Goal: Find specific page/section: Find specific page/section

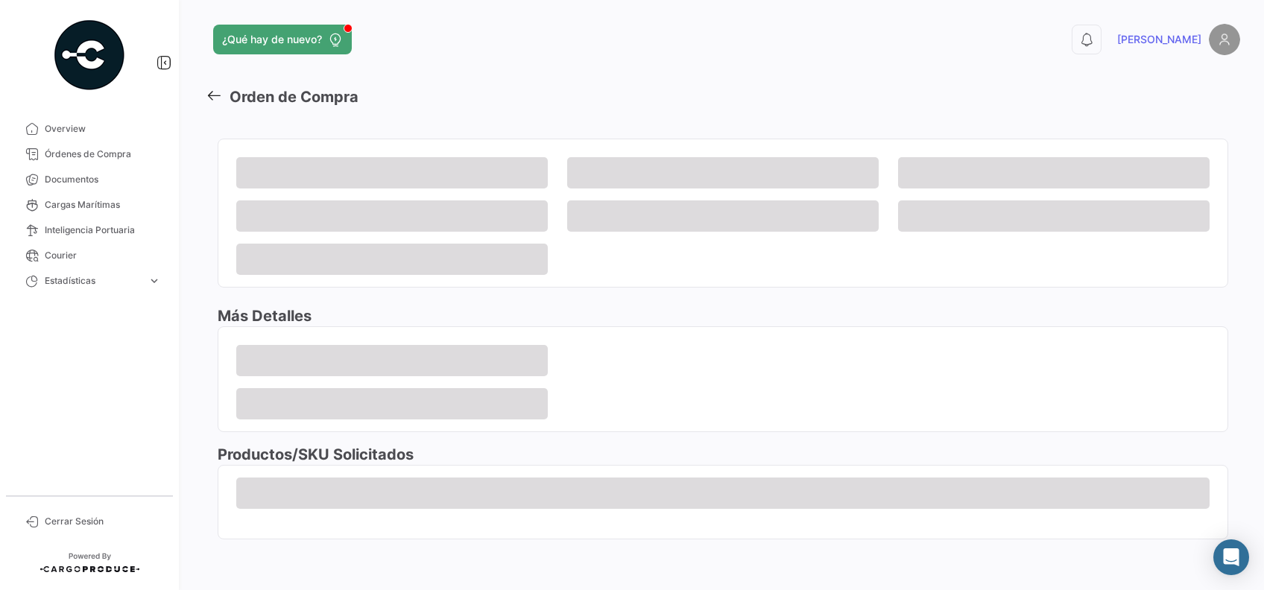
click at [83, 203] on span "Cargas Marítimas" at bounding box center [103, 204] width 116 height 13
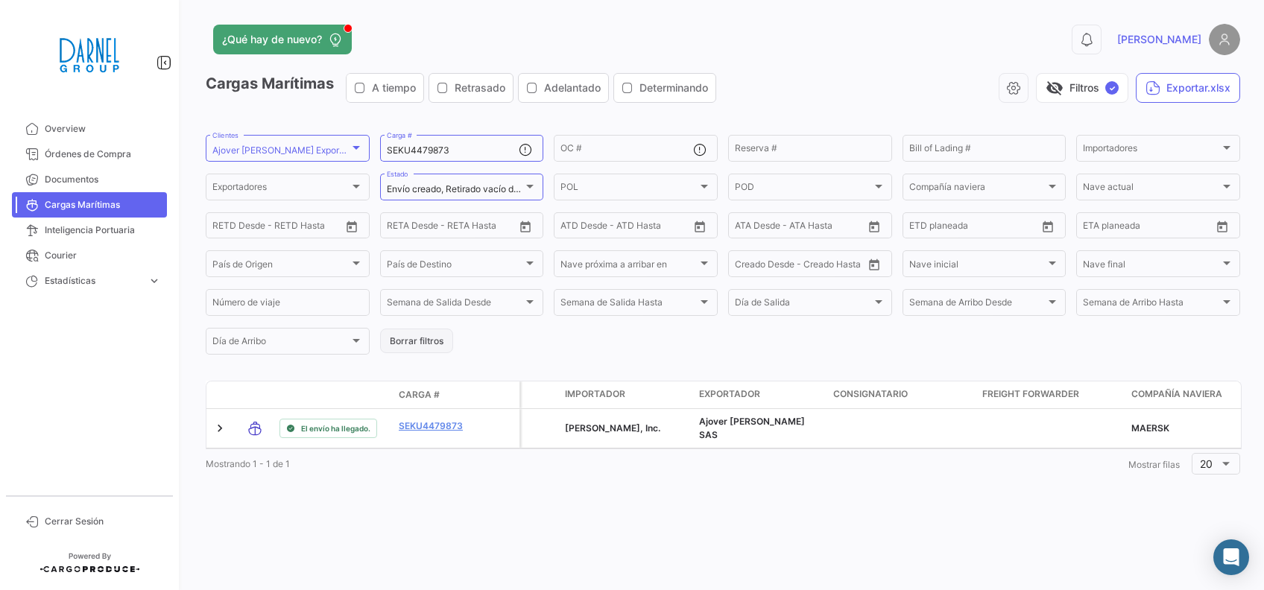
click at [423, 346] on button "Borrar filtros" at bounding box center [416, 341] width 73 height 25
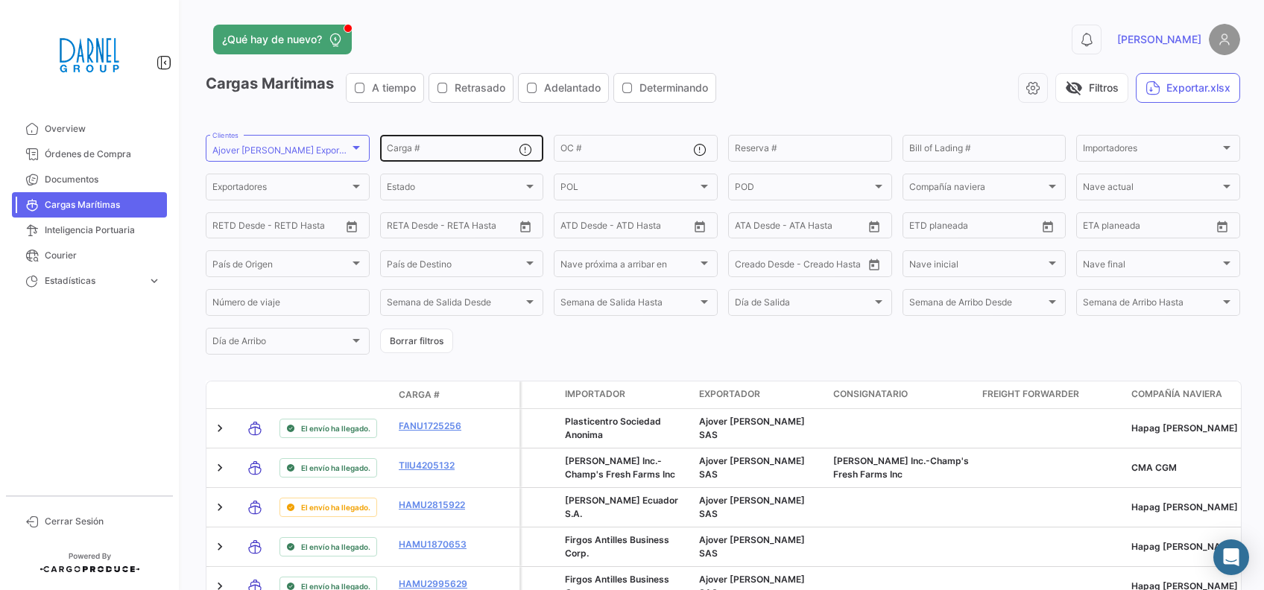
click at [397, 142] on div "Carga #" at bounding box center [453, 147] width 133 height 29
click at [1223, 149] on div at bounding box center [1226, 148] width 7 height 4
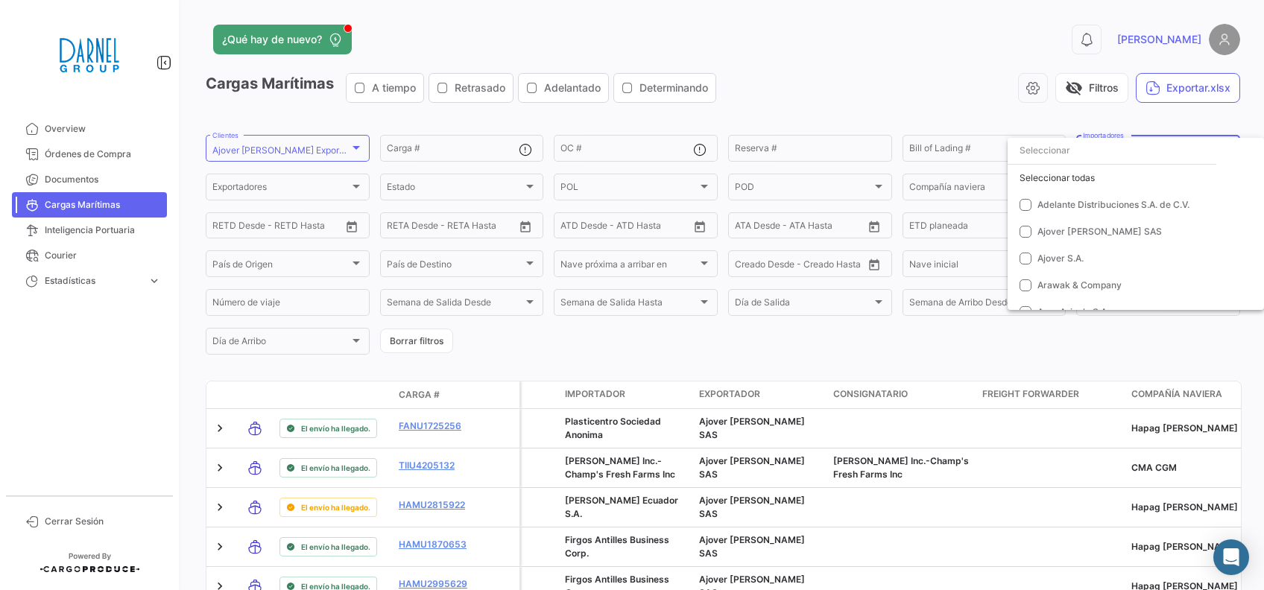
click at [1044, 151] on input "dropdown search" at bounding box center [1112, 150] width 209 height 27
type input "ara"
click at [1044, 207] on span "Arawak & Company" at bounding box center [1080, 204] width 84 height 11
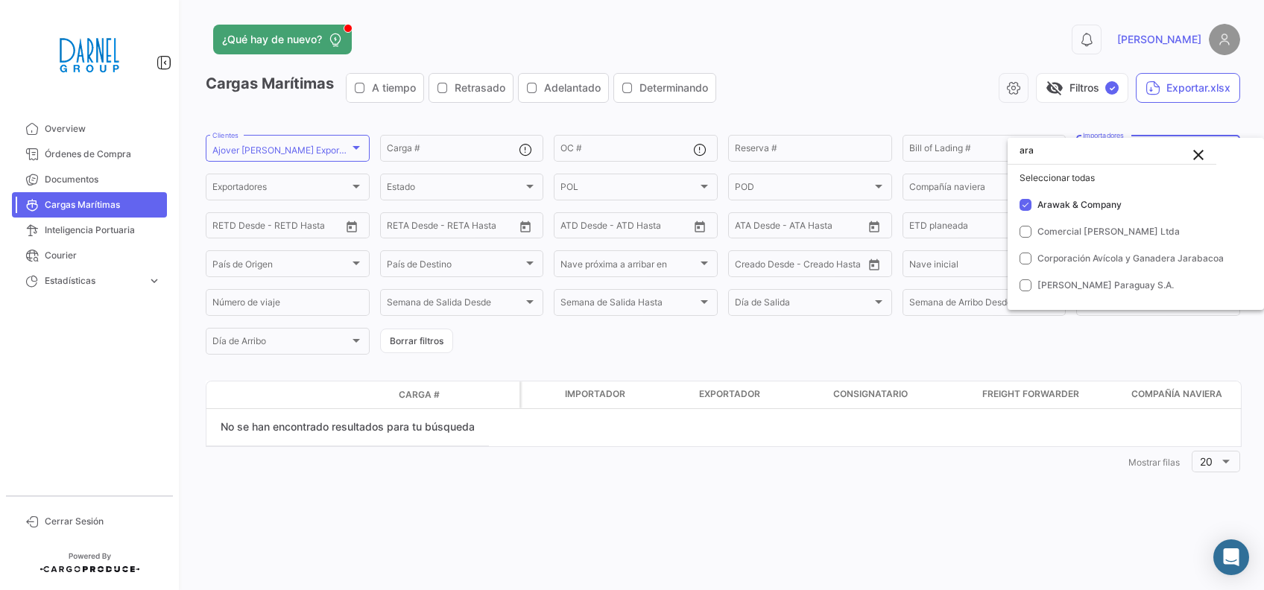
click at [520, 186] on div at bounding box center [632, 295] width 1264 height 590
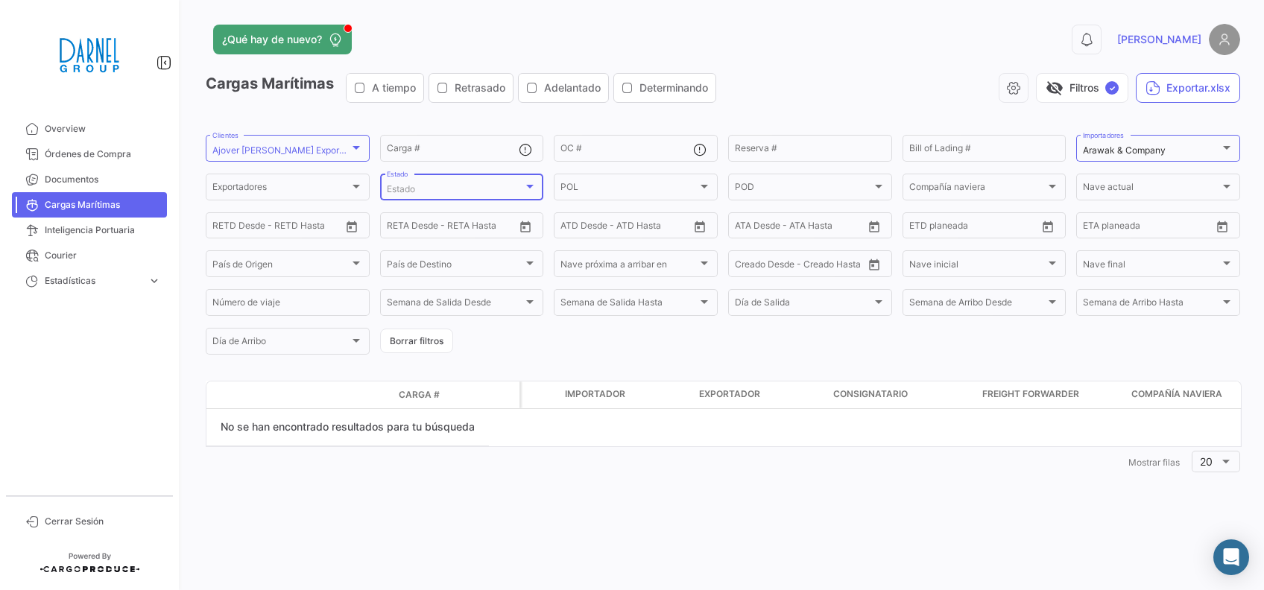
click at [534, 185] on div at bounding box center [529, 186] width 13 height 12
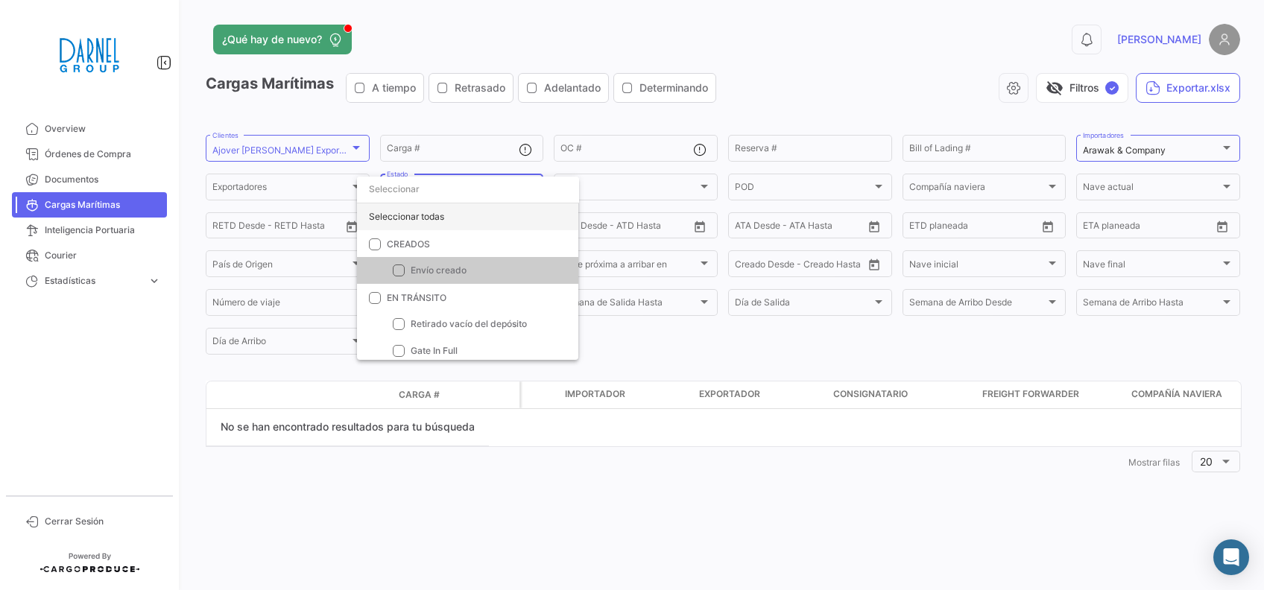
click at [411, 221] on div "Seleccionar todas" at bounding box center [467, 216] width 221 height 27
checkbox input "true"
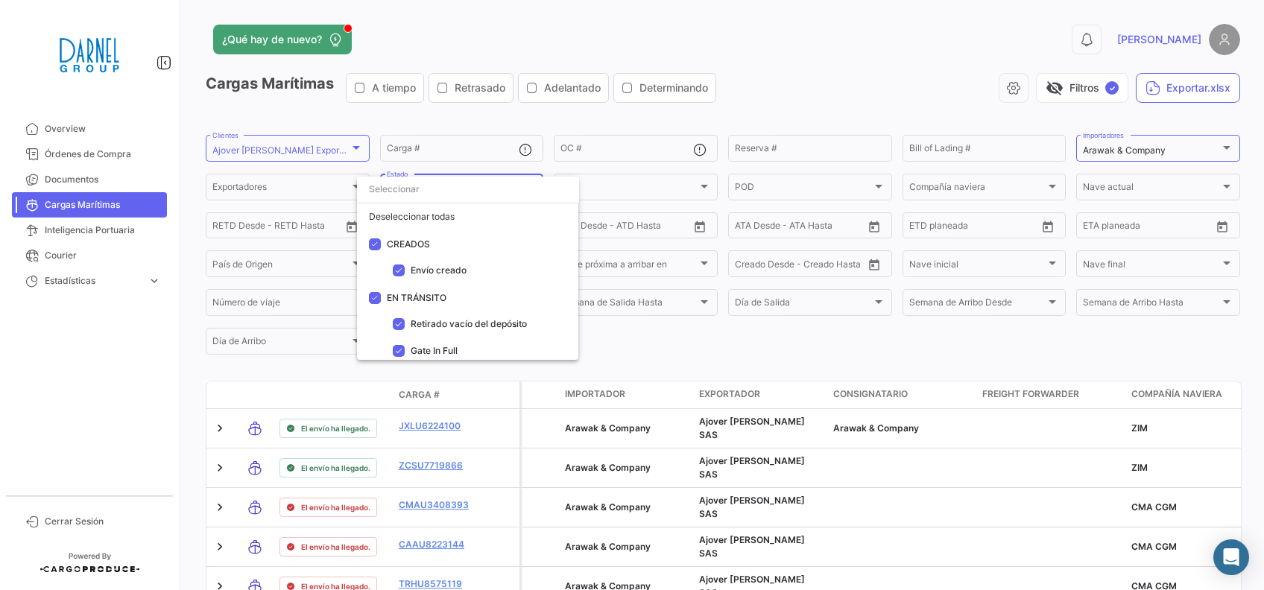
click at [847, 364] on div at bounding box center [632, 295] width 1264 height 590
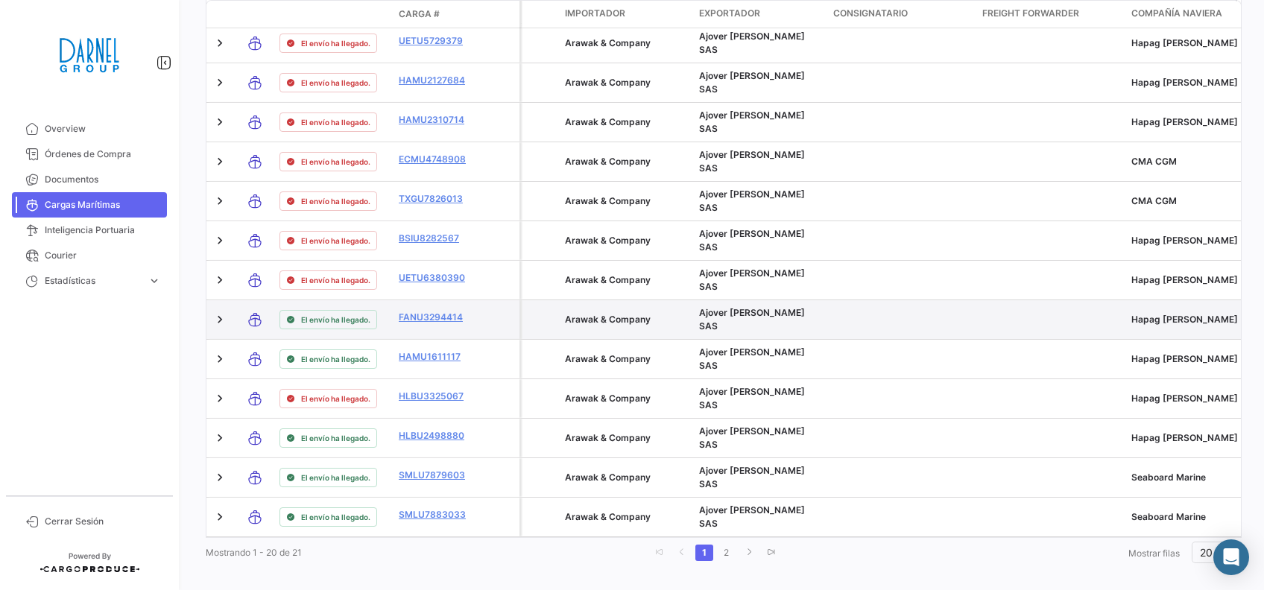
scroll to position [692, 0]
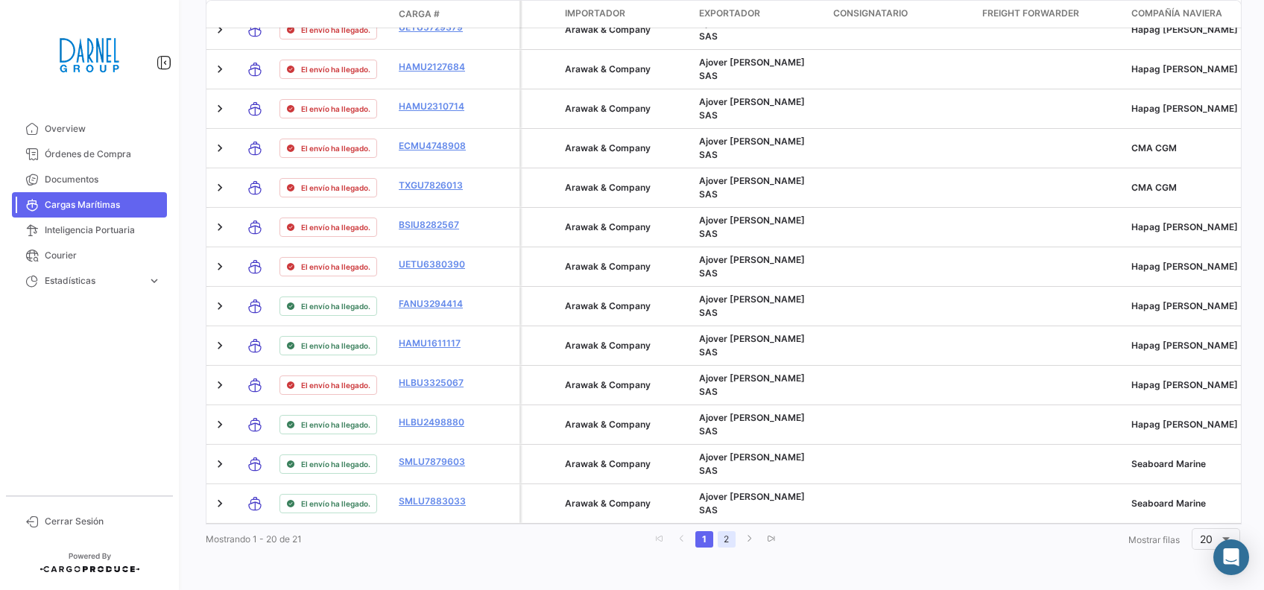
click at [718, 533] on link "2" at bounding box center [727, 539] width 18 height 16
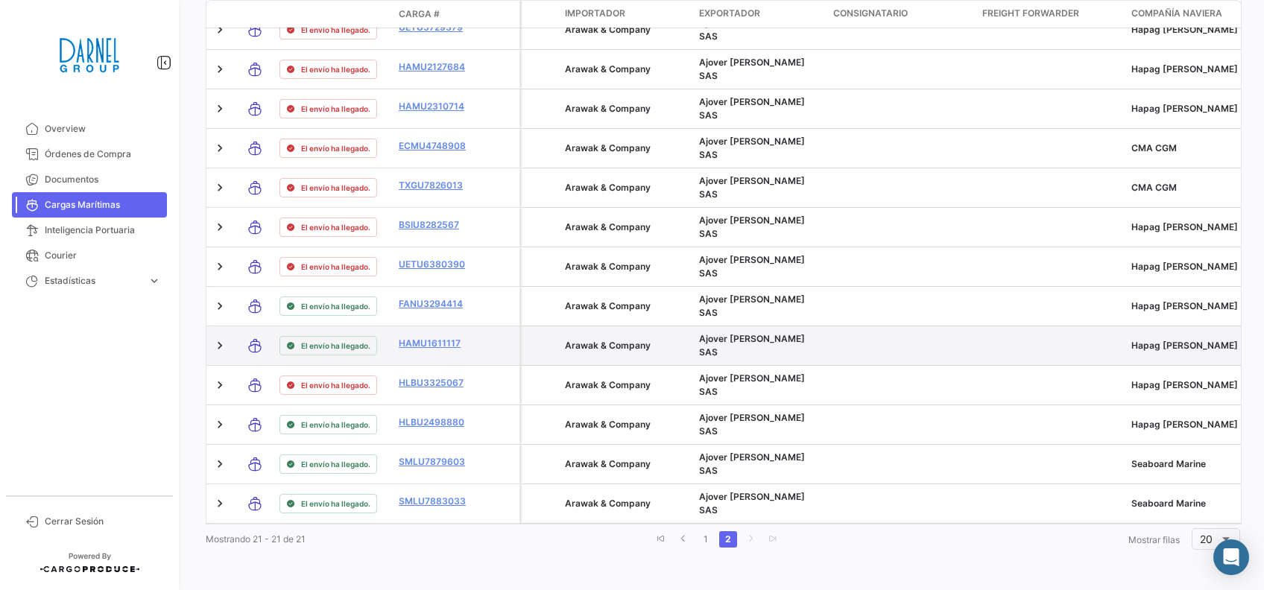
scroll to position [0, 0]
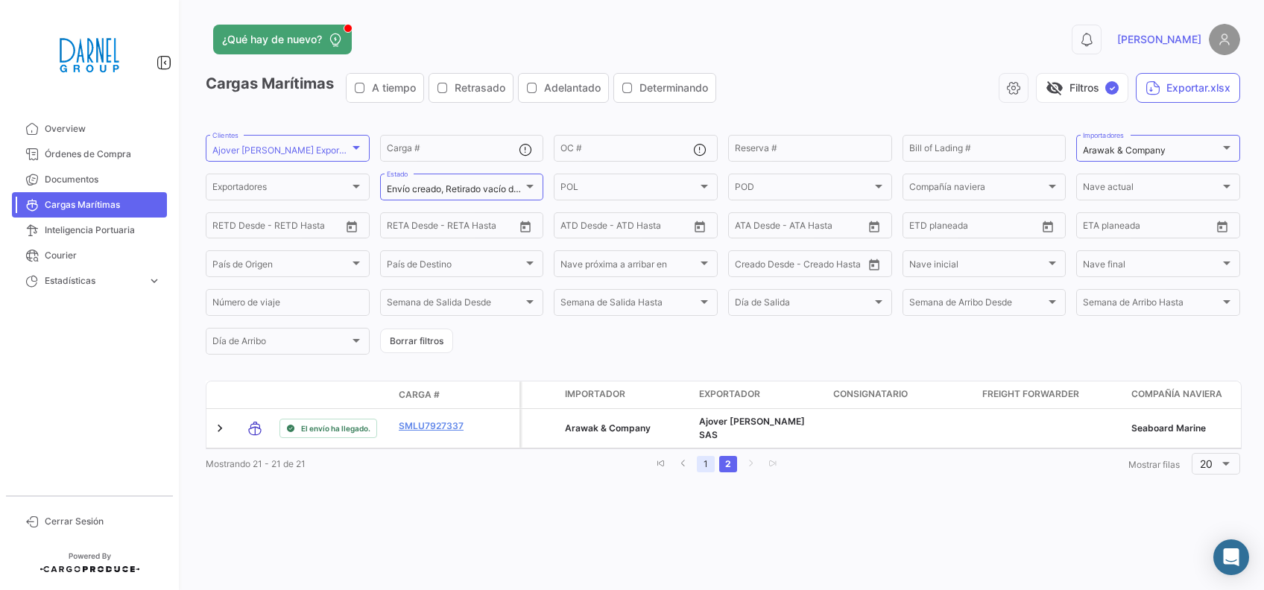
click at [705, 473] on link "1" at bounding box center [706, 464] width 18 height 16
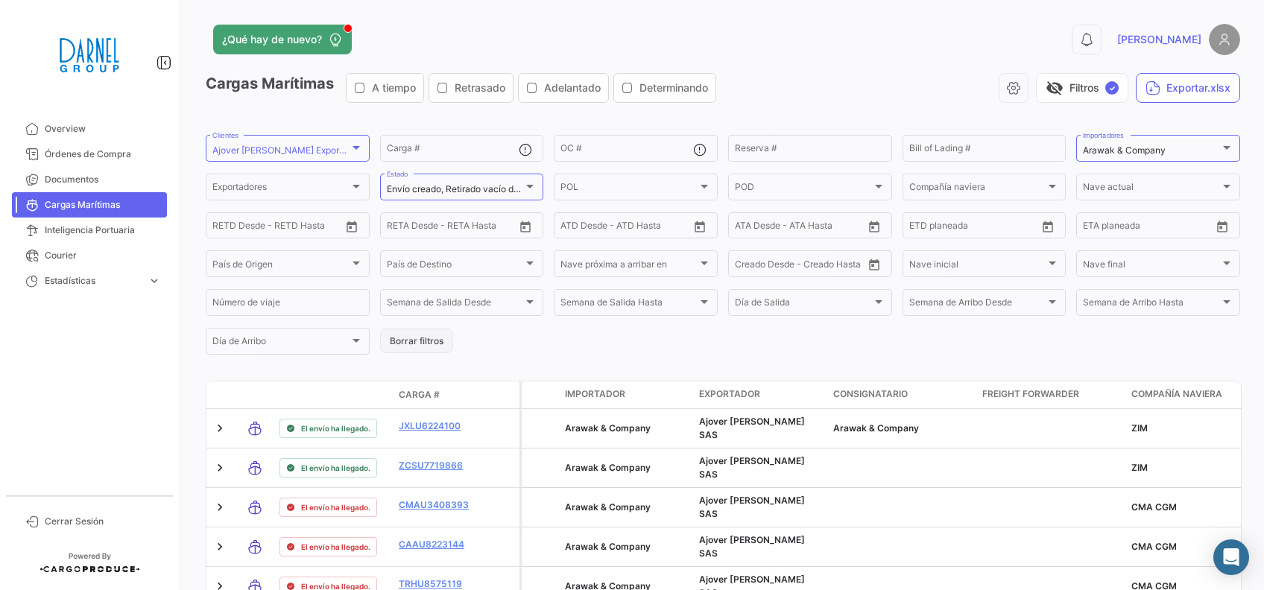
click at [409, 346] on button "Borrar filtros" at bounding box center [416, 341] width 73 height 25
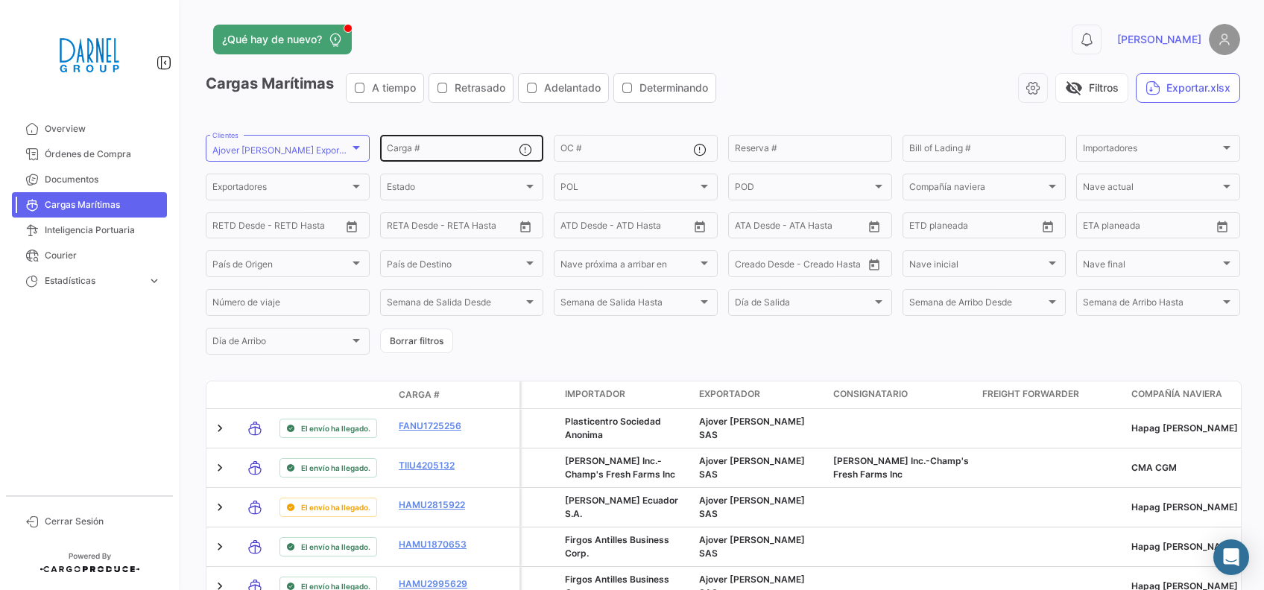
click at [463, 149] on input "Carga #" at bounding box center [453, 150] width 133 height 10
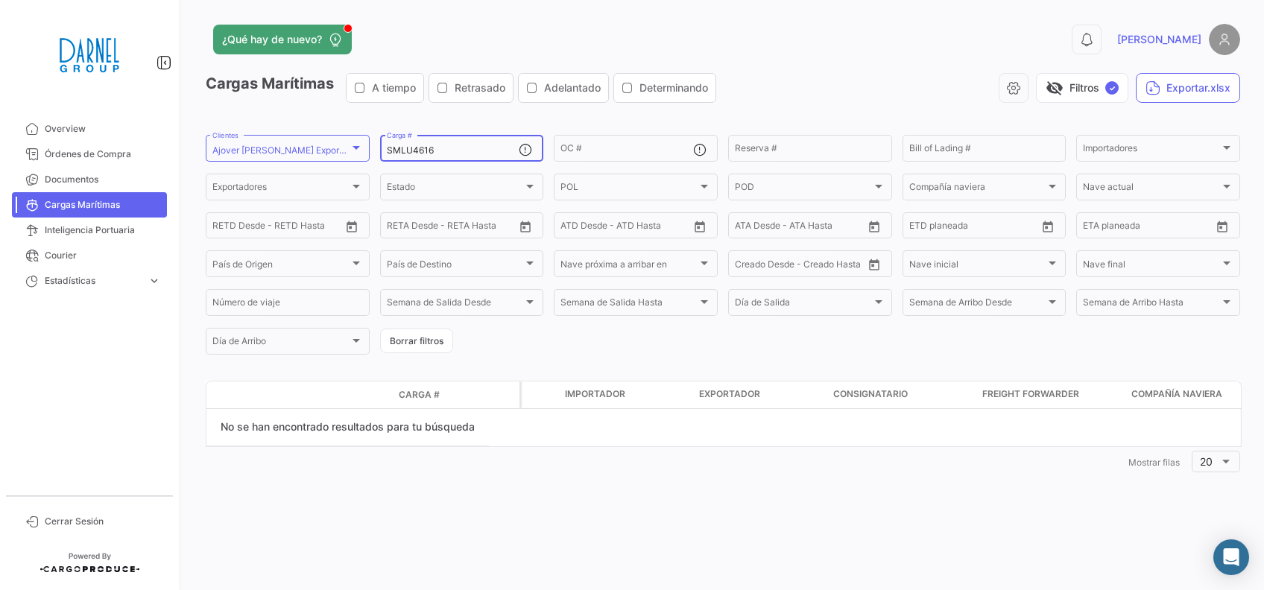
type input "SMLU4616"
